Goal: Task Accomplishment & Management: Use online tool/utility

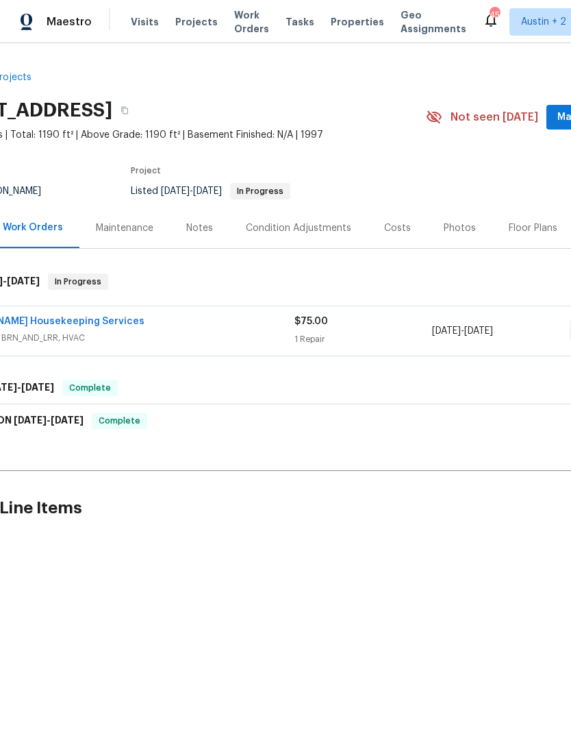
scroll to position [0, 123]
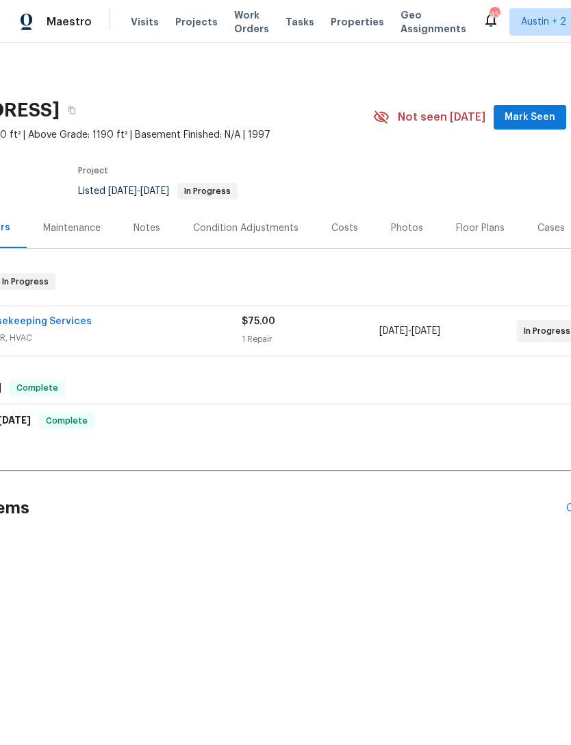
click at [410, 234] on div "Photos" at bounding box center [407, 228] width 32 height 14
